Goal: Task Accomplishment & Management: Use online tool/utility

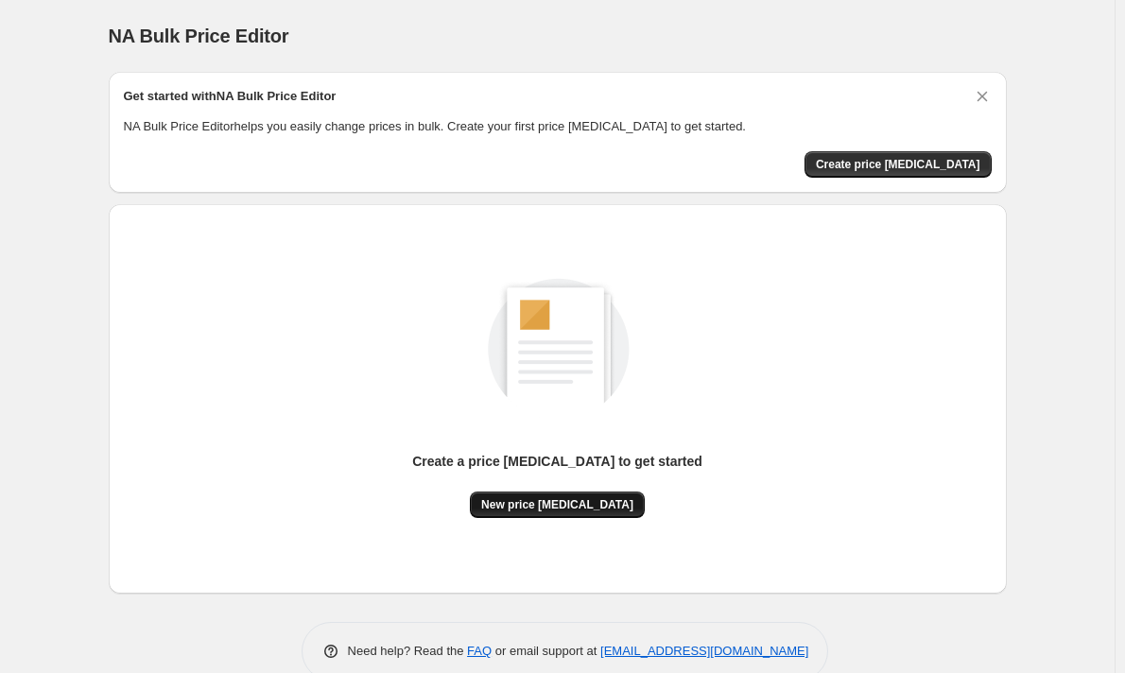
click at [526, 503] on span "New price change job" at bounding box center [557, 504] width 152 height 15
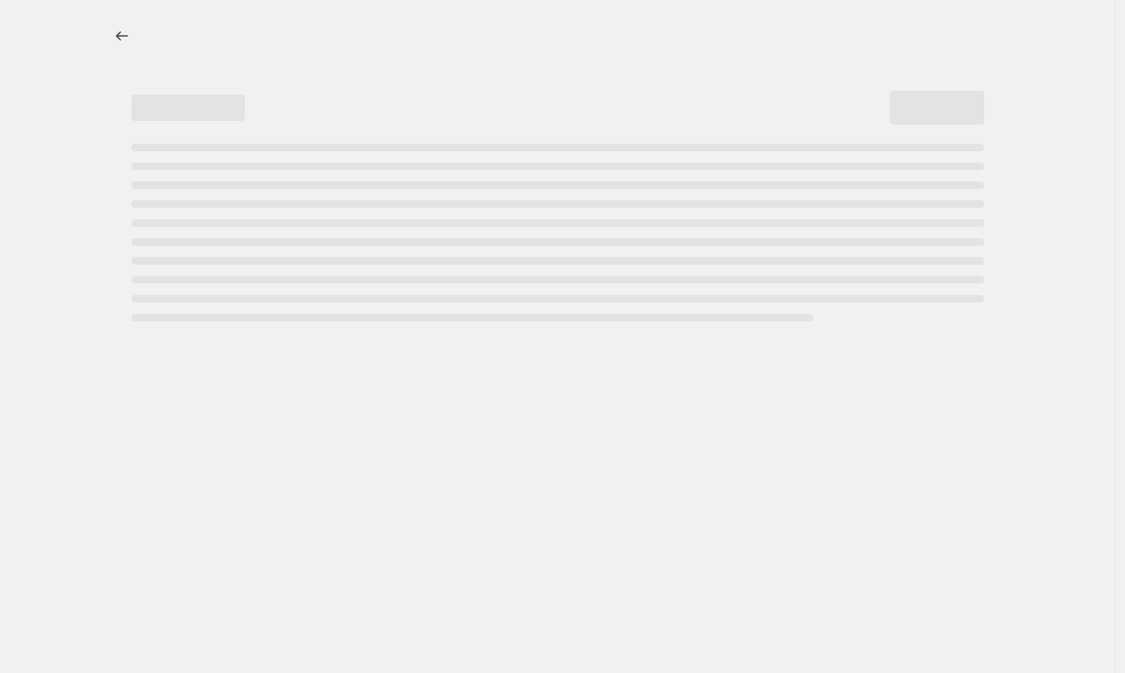
select select "percentage"
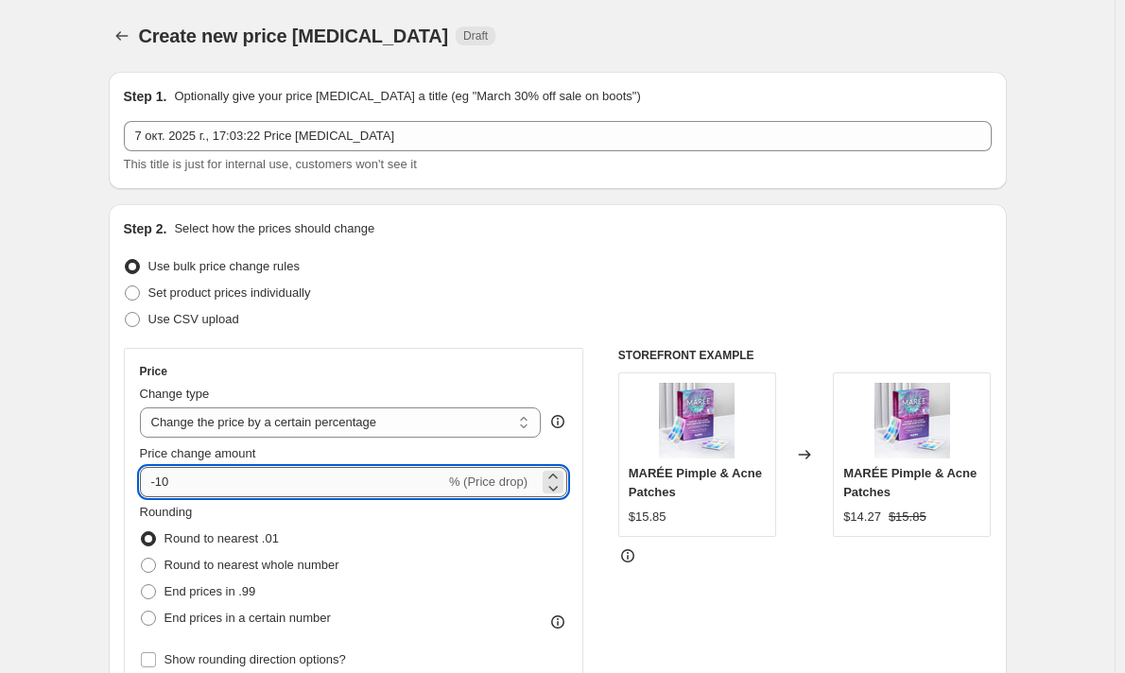
click at [179, 488] on input "-10" at bounding box center [292, 482] width 305 height 30
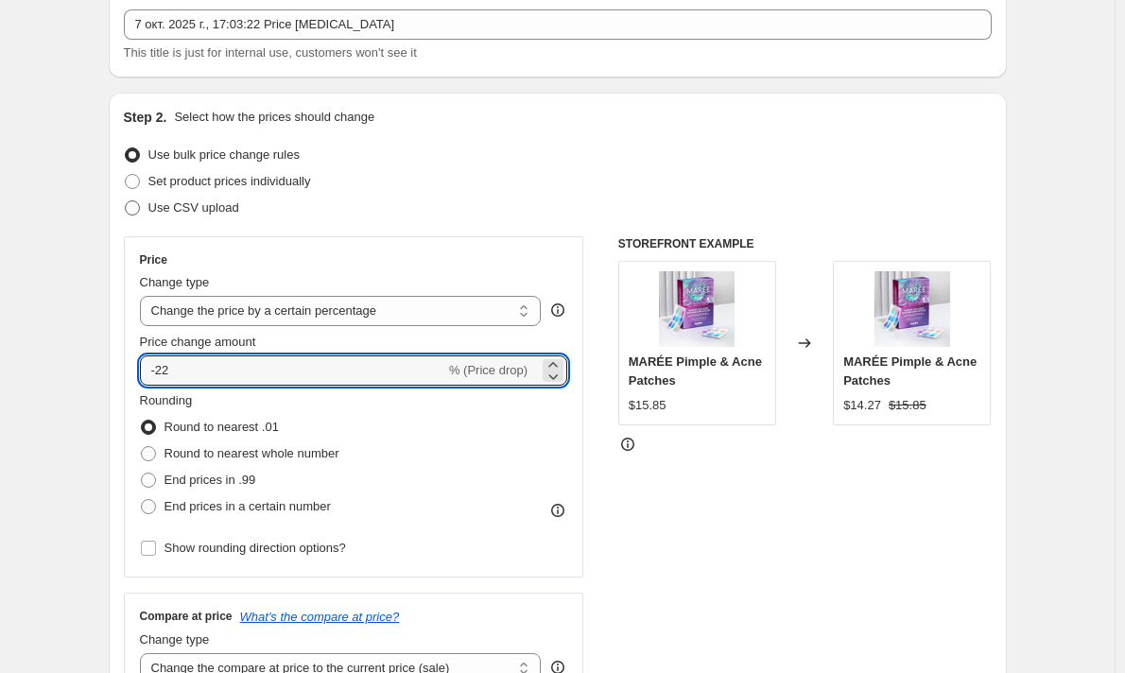
scroll to position [112, 0]
click at [224, 374] on input "-22" at bounding box center [292, 369] width 305 height 30
type input "-2"
type input "-10"
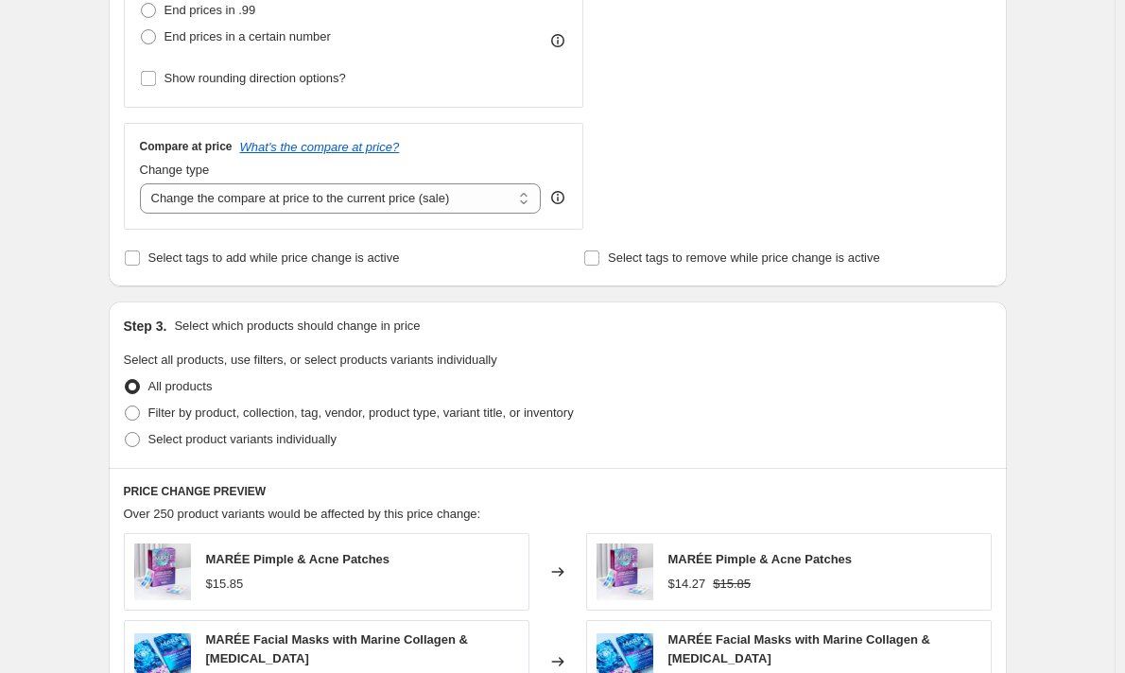
scroll to position [564, 0]
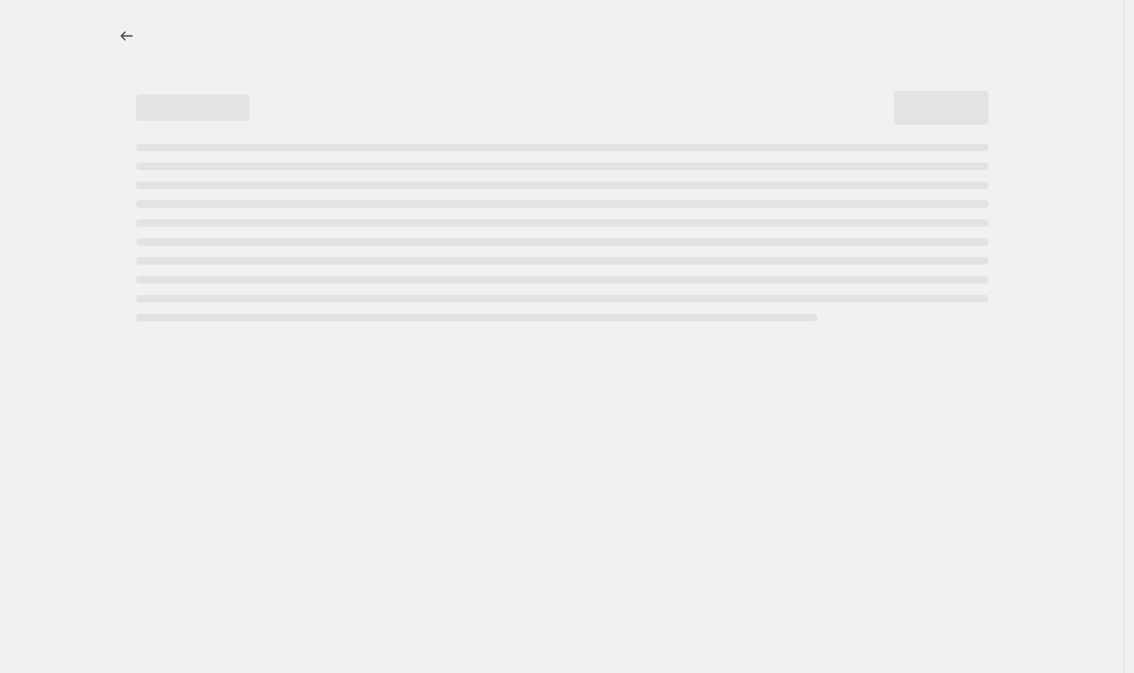
select select "percentage"
